Goal: Register for event/course

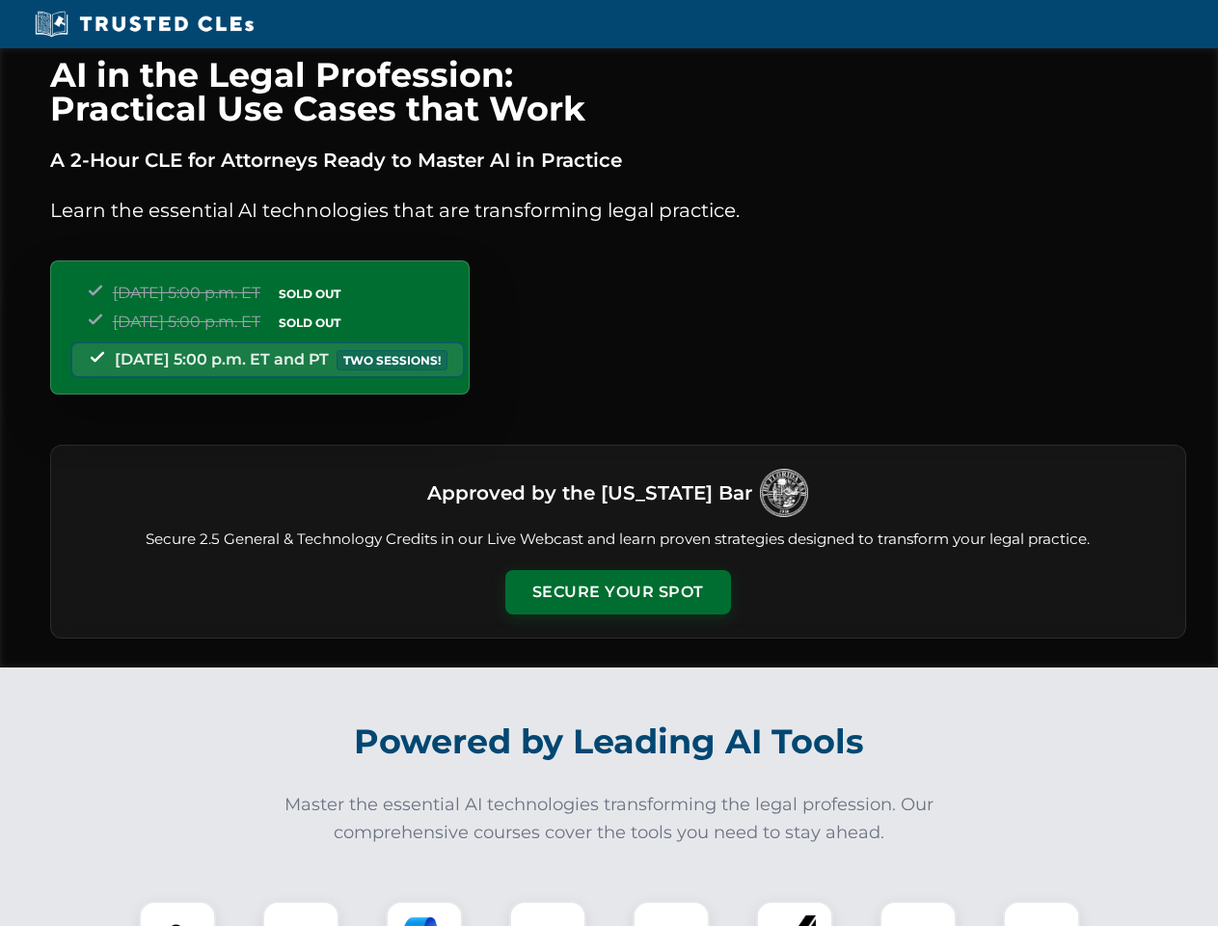
click at [617, 592] on button "Secure Your Spot" at bounding box center [618, 592] width 226 height 44
click at [177, 913] on img at bounding box center [177, 939] width 56 height 56
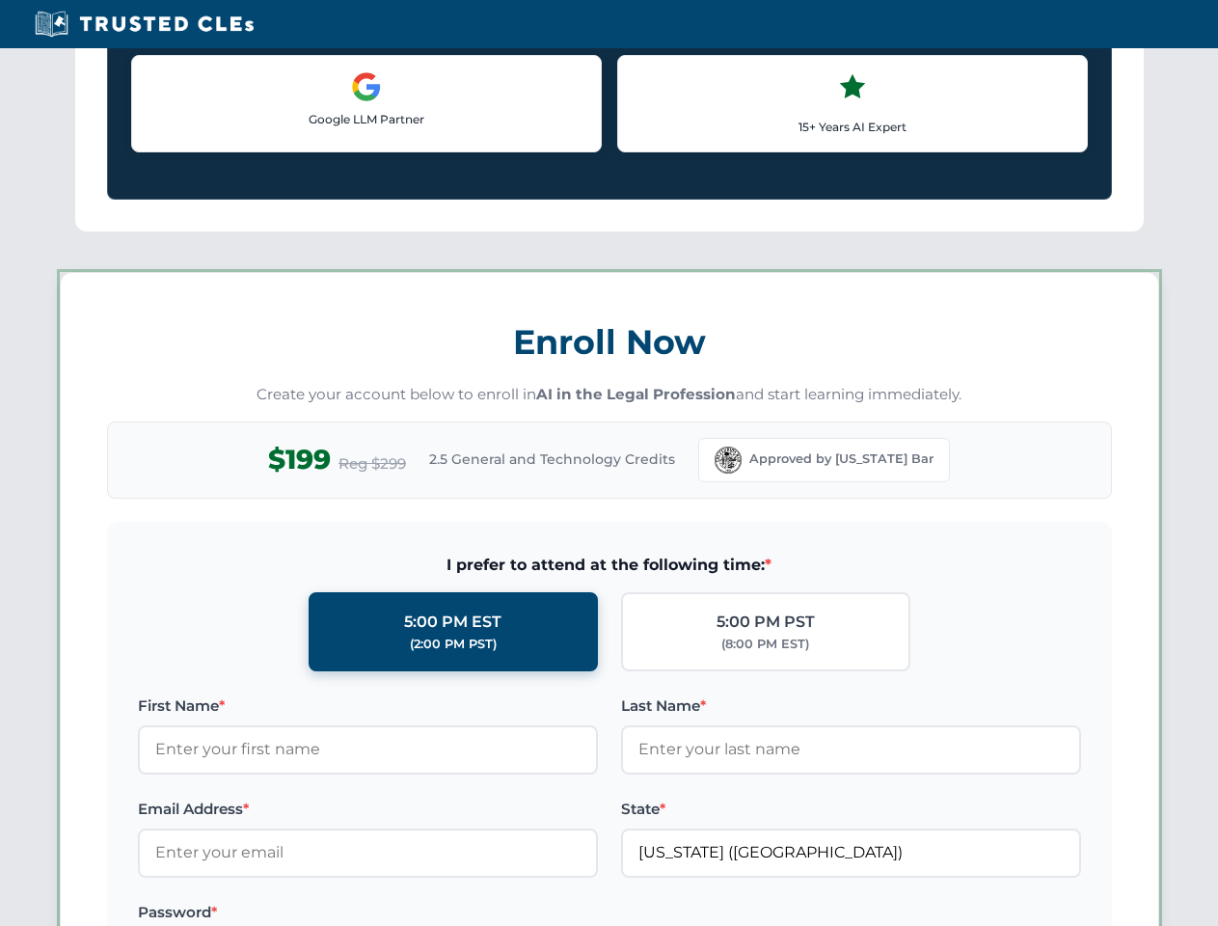
click at [424, 913] on label "Password *" at bounding box center [368, 912] width 460 height 23
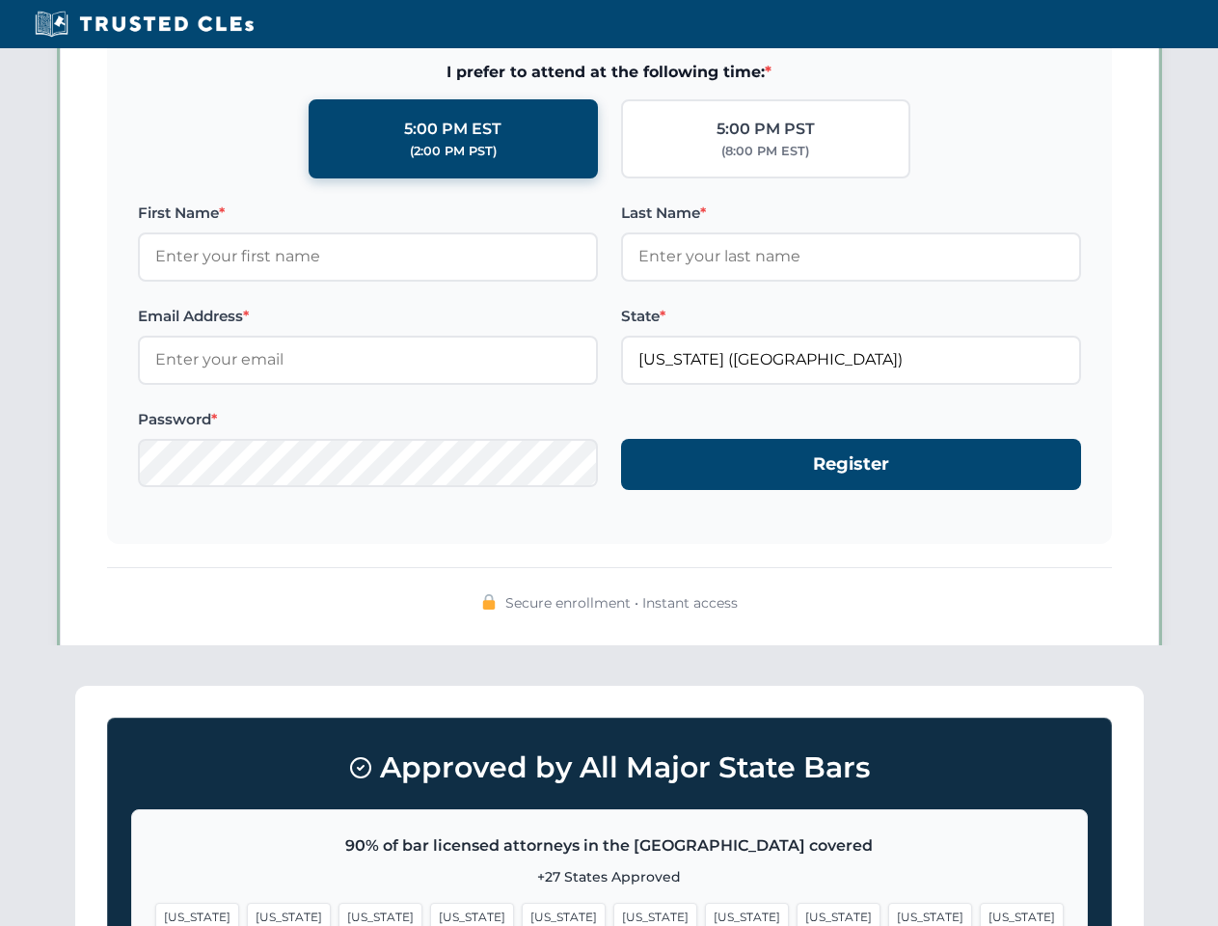
click at [888, 913] on span "[US_STATE]" at bounding box center [930, 917] width 84 height 28
